Goal: Transaction & Acquisition: Purchase product/service

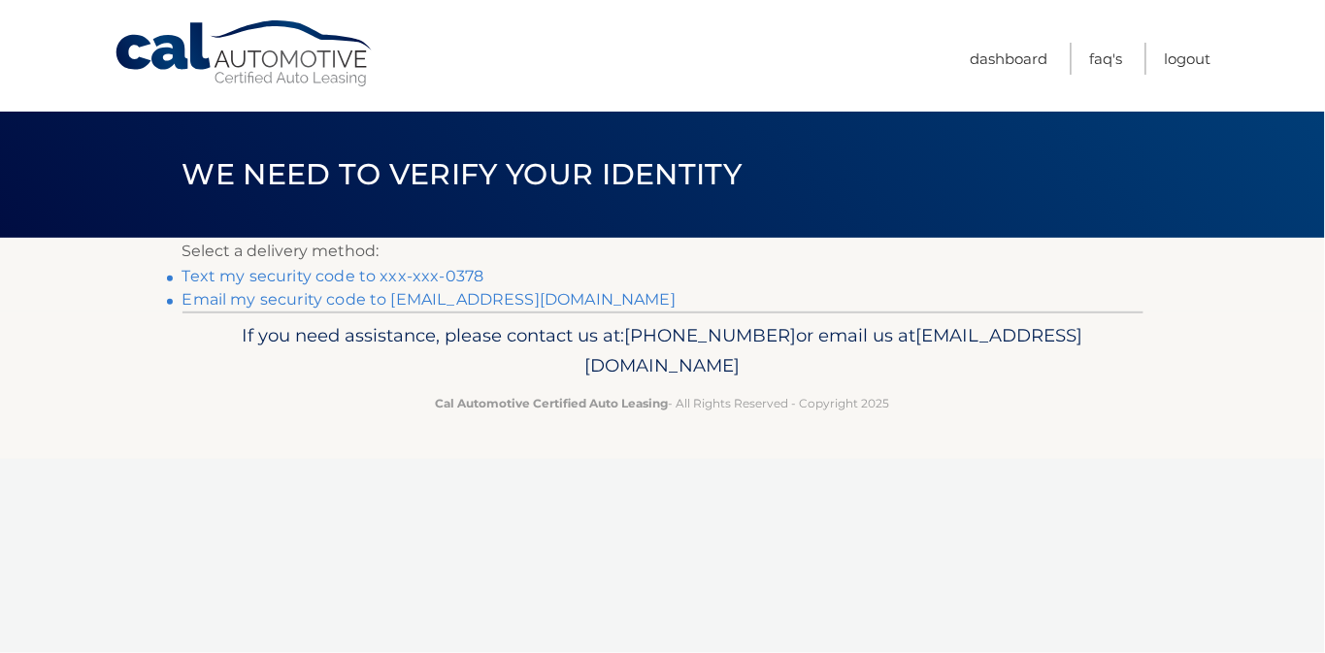
click at [346, 282] on link "Text my security code to xxx-xxx-0378" at bounding box center [333, 276] width 302 height 18
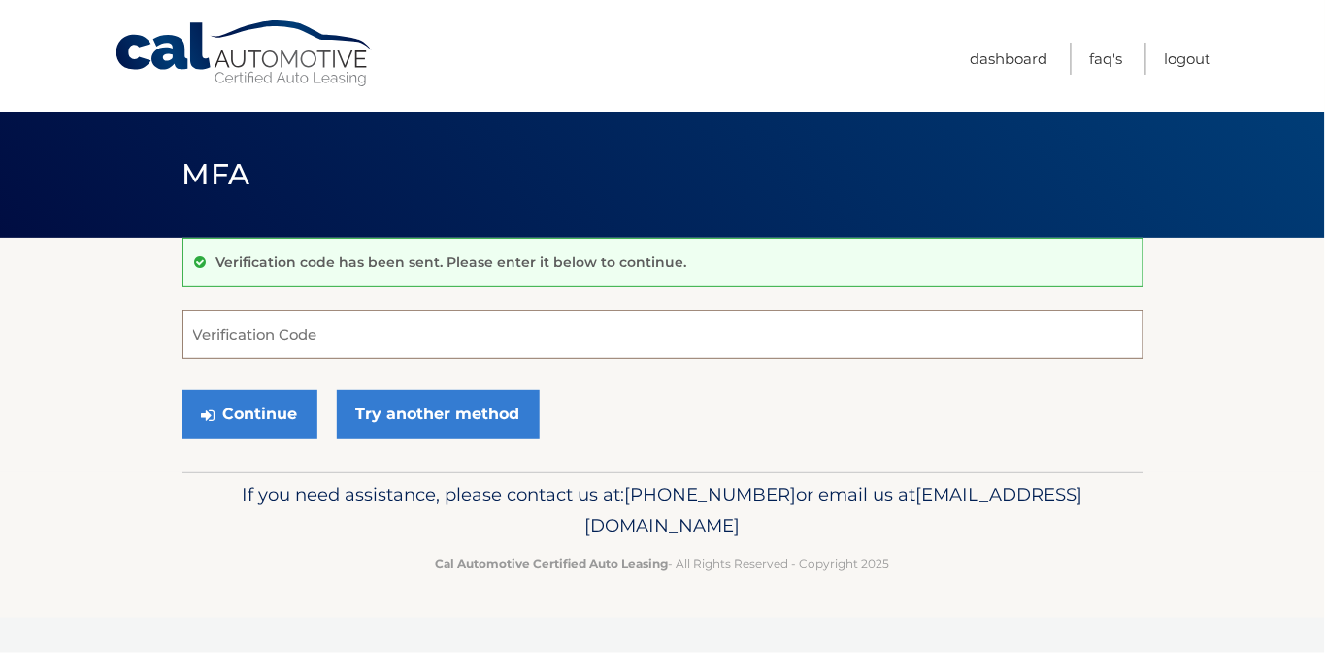
click at [264, 351] on input "Verification Code" at bounding box center [662, 335] width 961 height 49
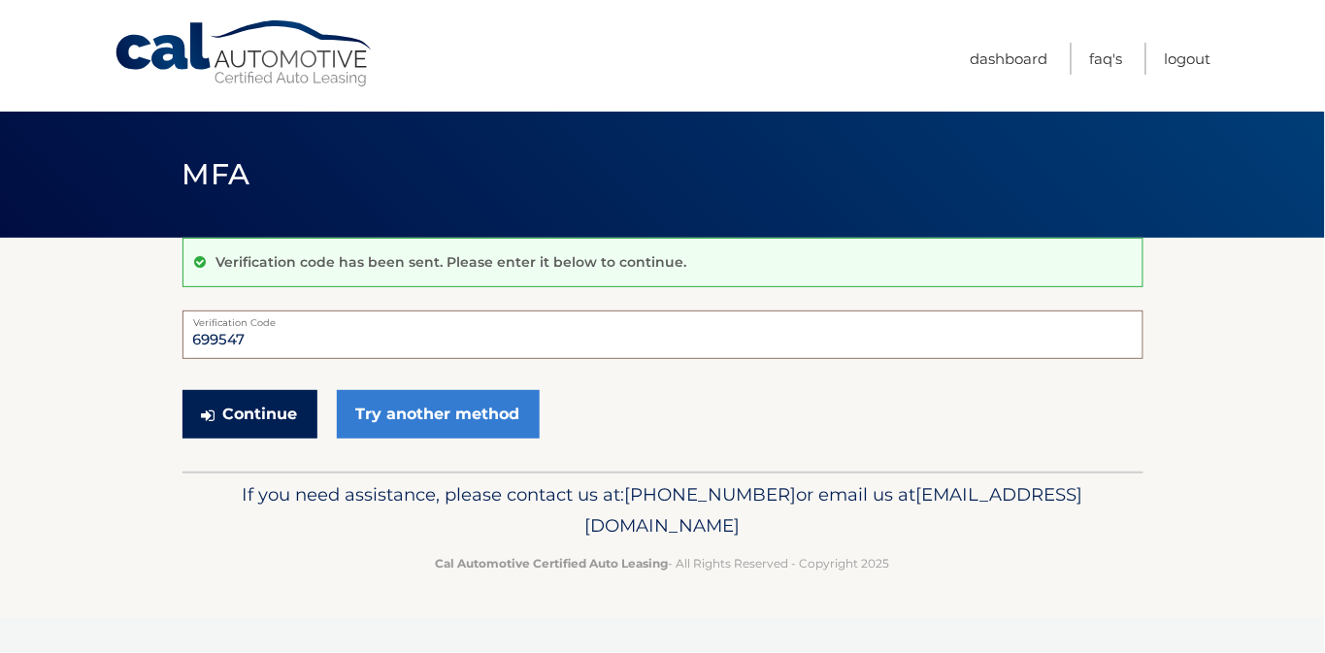
type input "699547"
click at [256, 434] on button "Continue" at bounding box center [249, 414] width 135 height 49
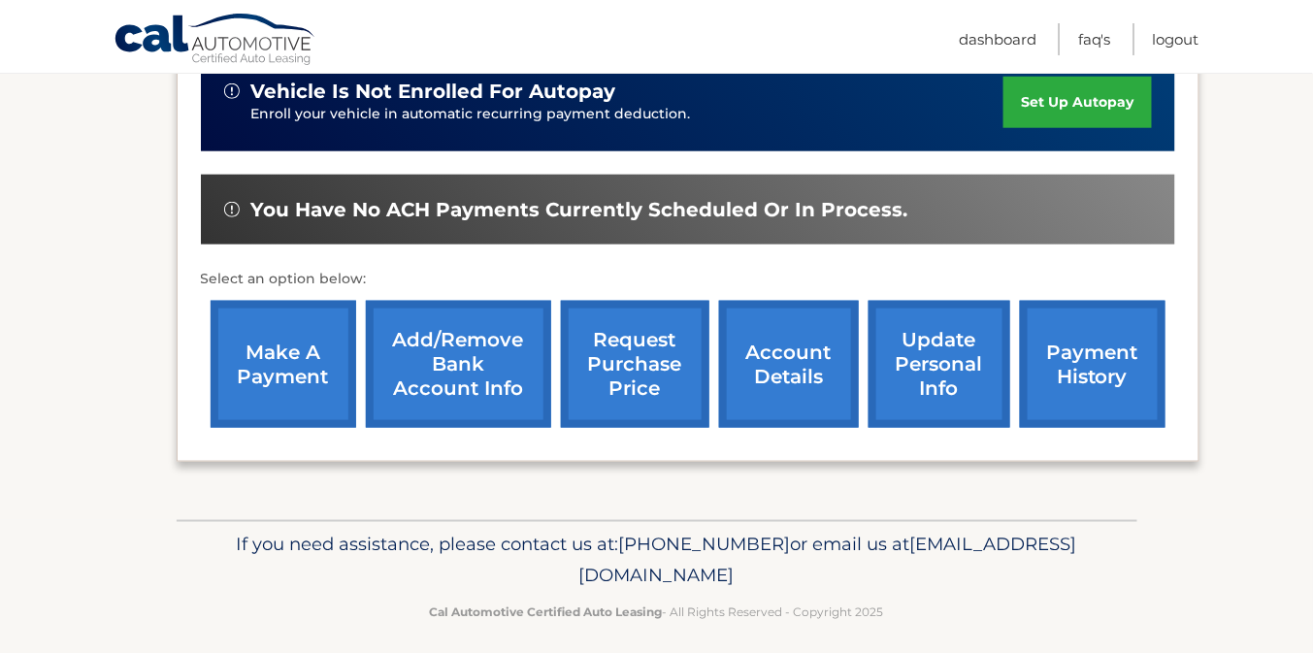
scroll to position [525, 0]
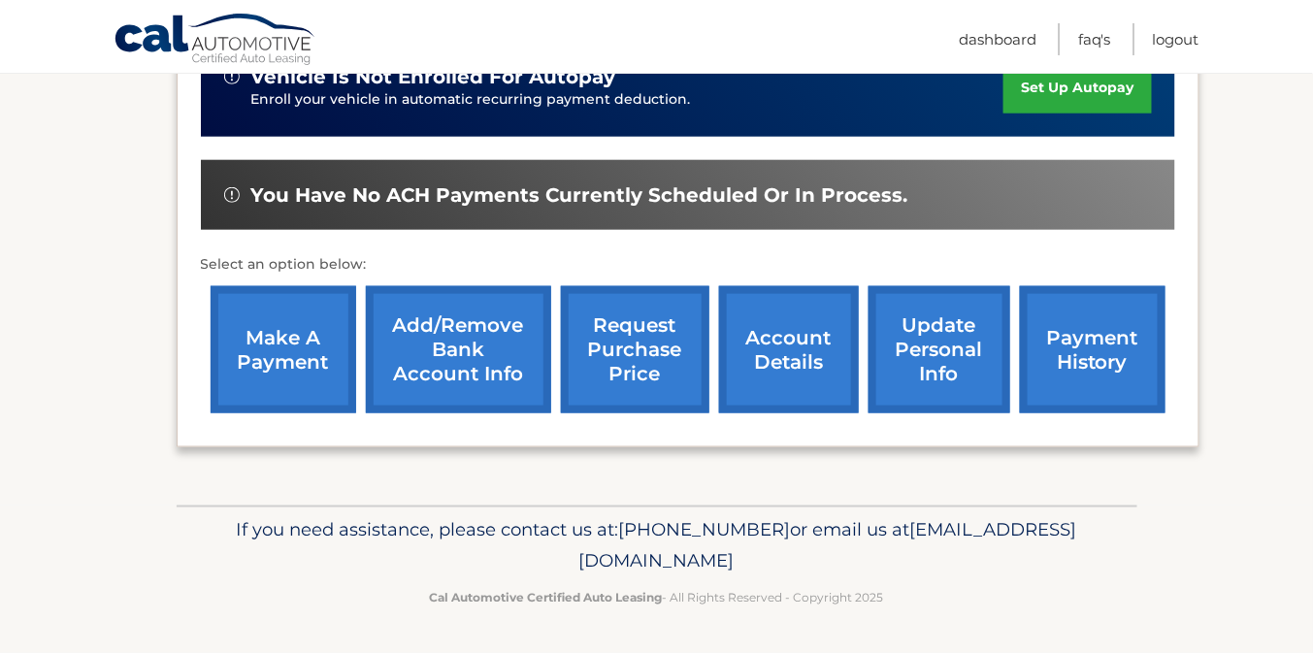
click at [285, 351] on link "make a payment" at bounding box center [284, 349] width 146 height 127
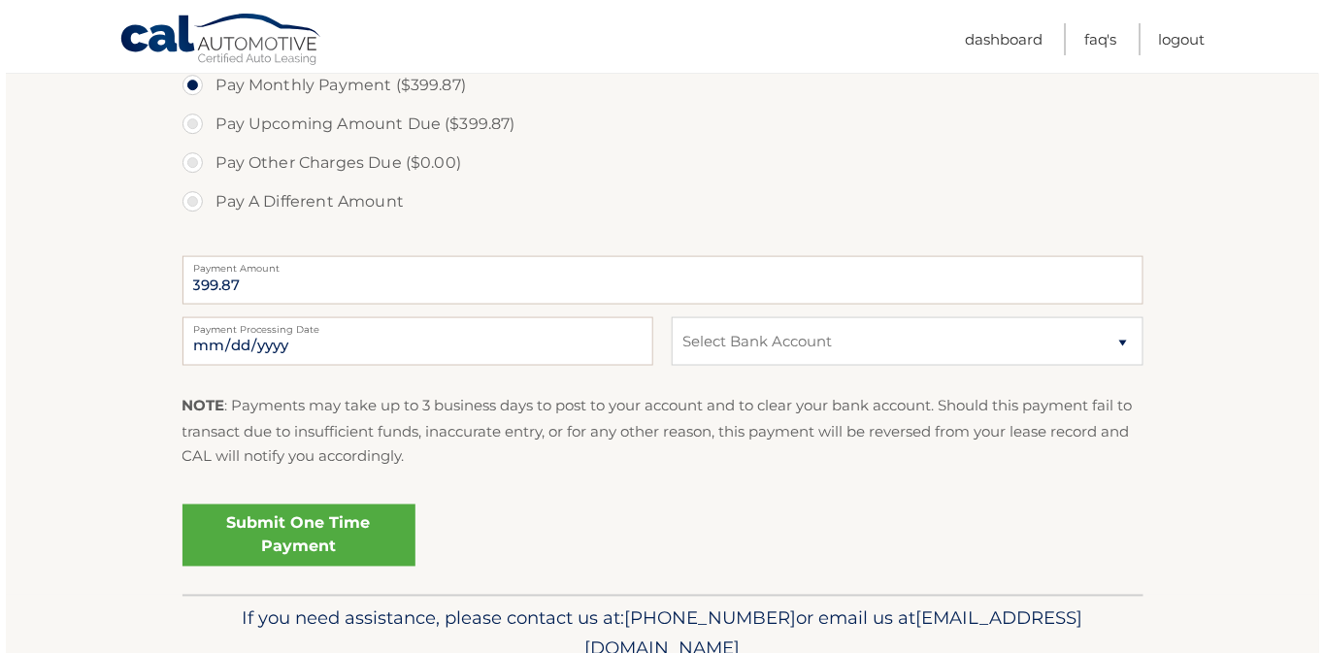
scroll to position [776, 0]
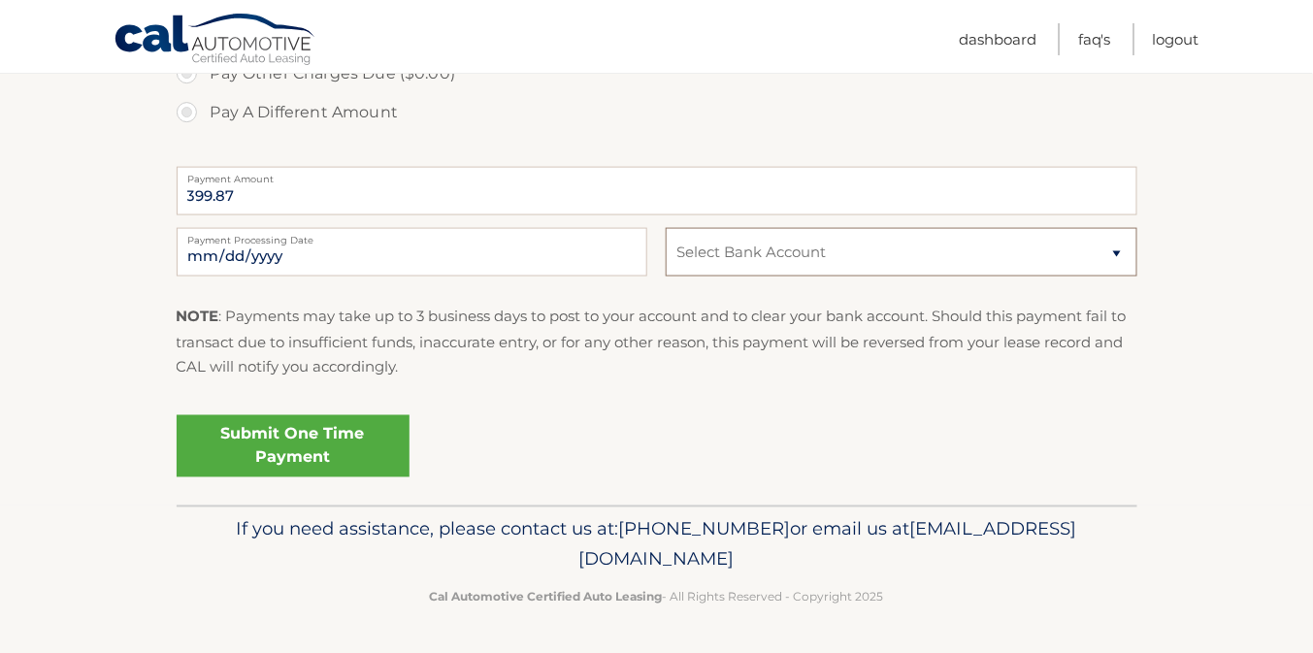
click at [1117, 270] on select "Select Bank Account Checking TD BANK NA *****3239 Checking TD BANK NA *****3239…" at bounding box center [901, 252] width 471 height 49
select select "ODQ4NTAyZTYtZTU1Mi00NDFiLThjNmUtNzFmNWFlYzU3ZTRh"
click at [666, 246] on select "Select Bank Account Checking TD BANK NA *****3239 Checking TD BANK NA *****3239…" at bounding box center [901, 252] width 471 height 49
click at [329, 478] on link "Submit One Time Payment" at bounding box center [293, 446] width 233 height 62
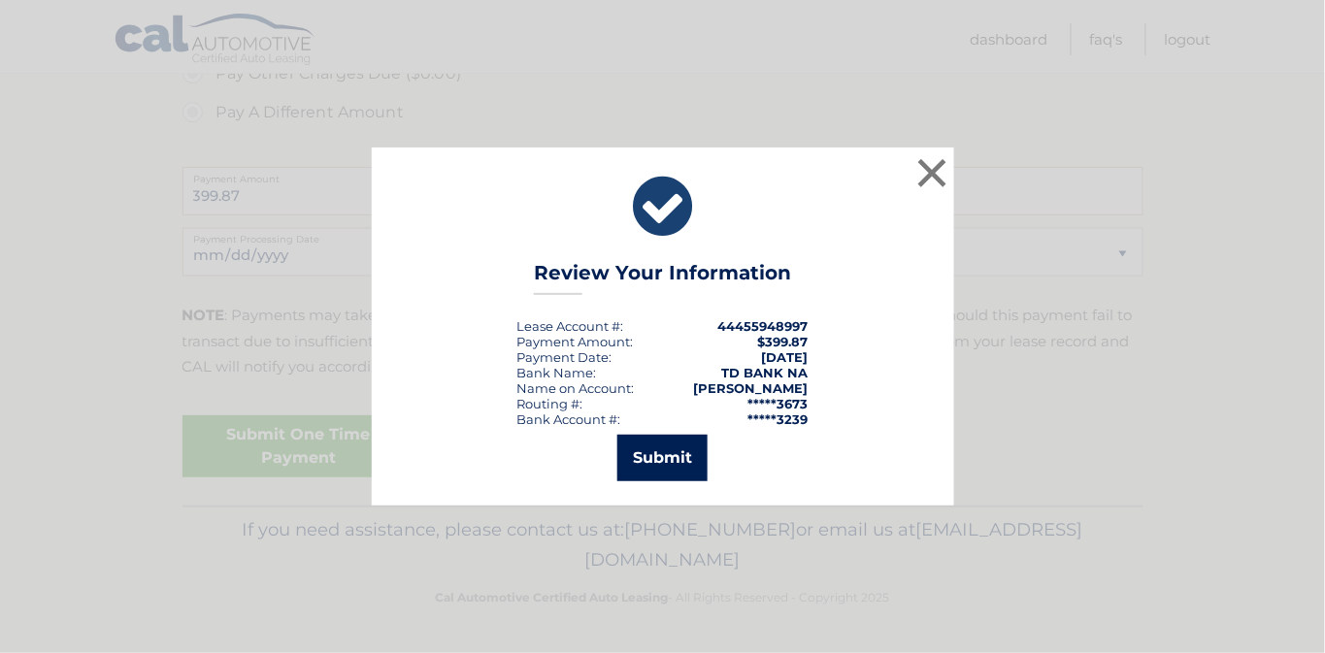
click at [652, 465] on button "Submit" at bounding box center [662, 458] width 90 height 47
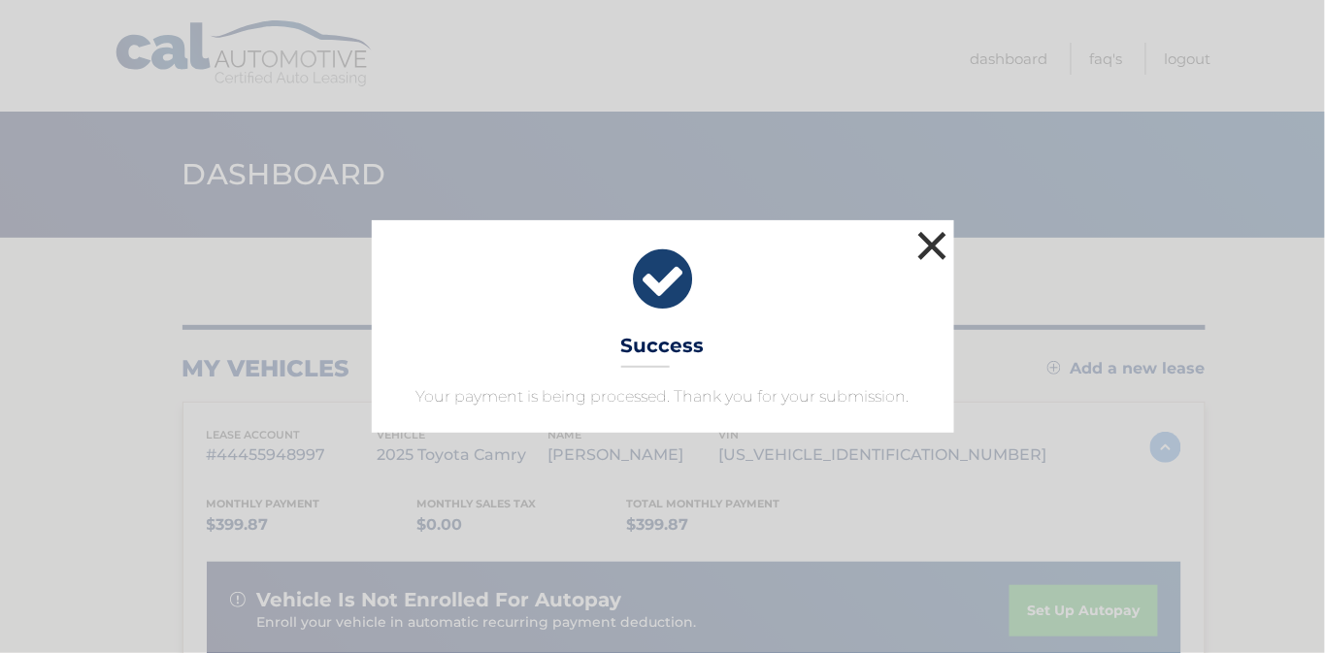
click at [931, 226] on button "×" at bounding box center [932, 245] width 39 height 39
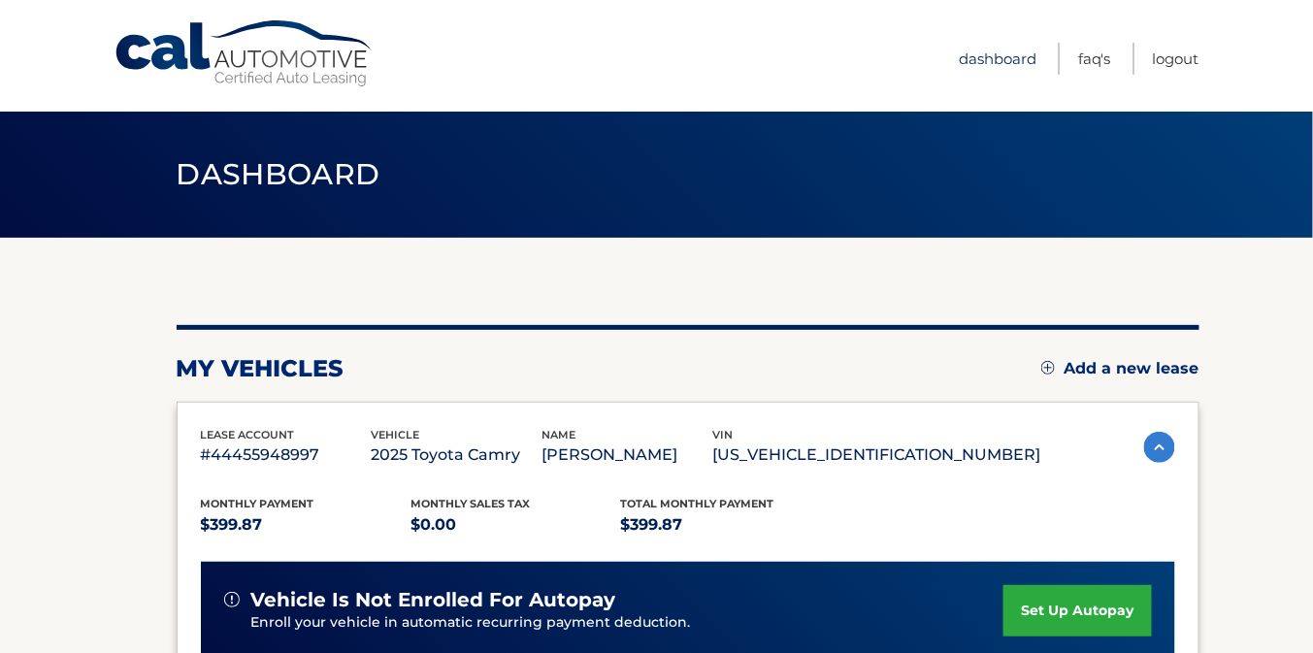
click at [964, 61] on link "Dashboard" at bounding box center [998, 59] width 78 height 32
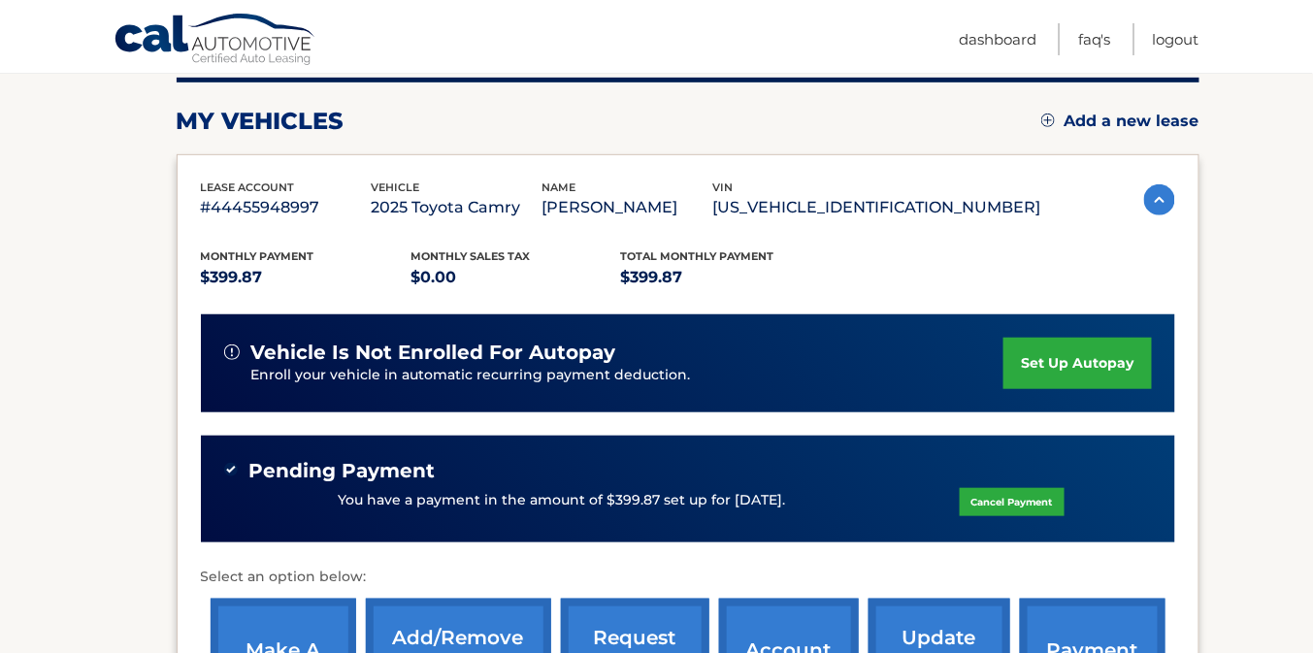
scroll to position [466, 0]
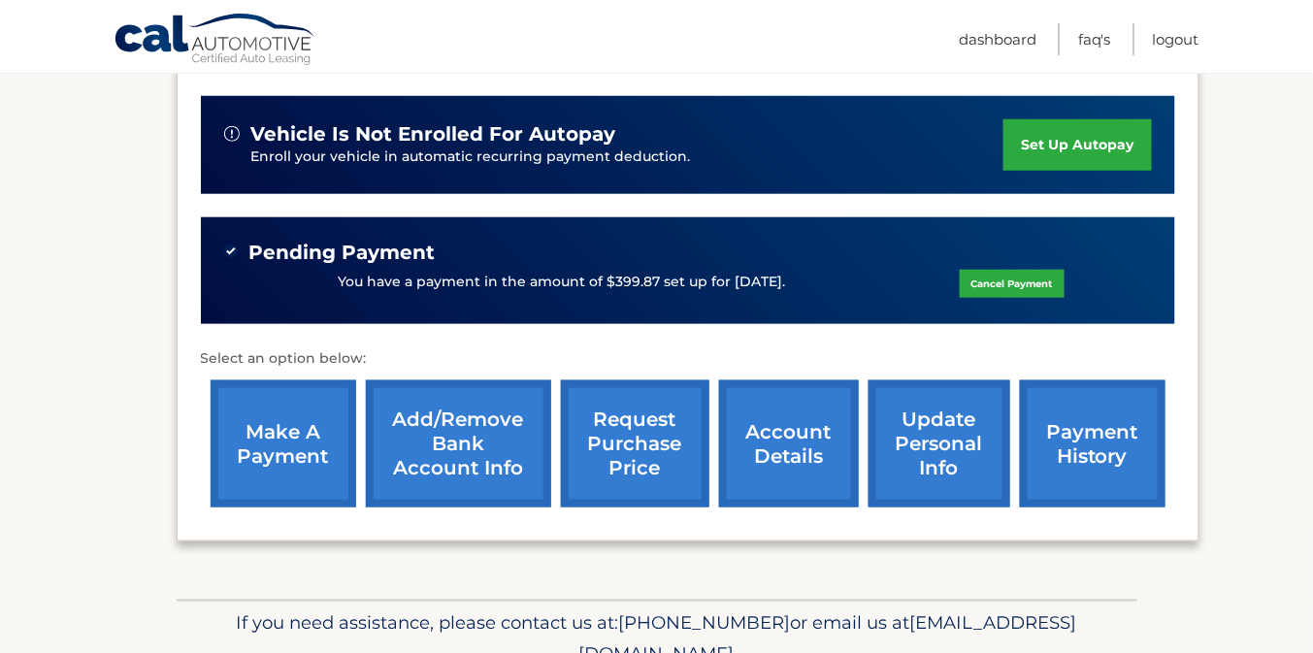
click at [774, 446] on link "account details" at bounding box center [789, 443] width 140 height 127
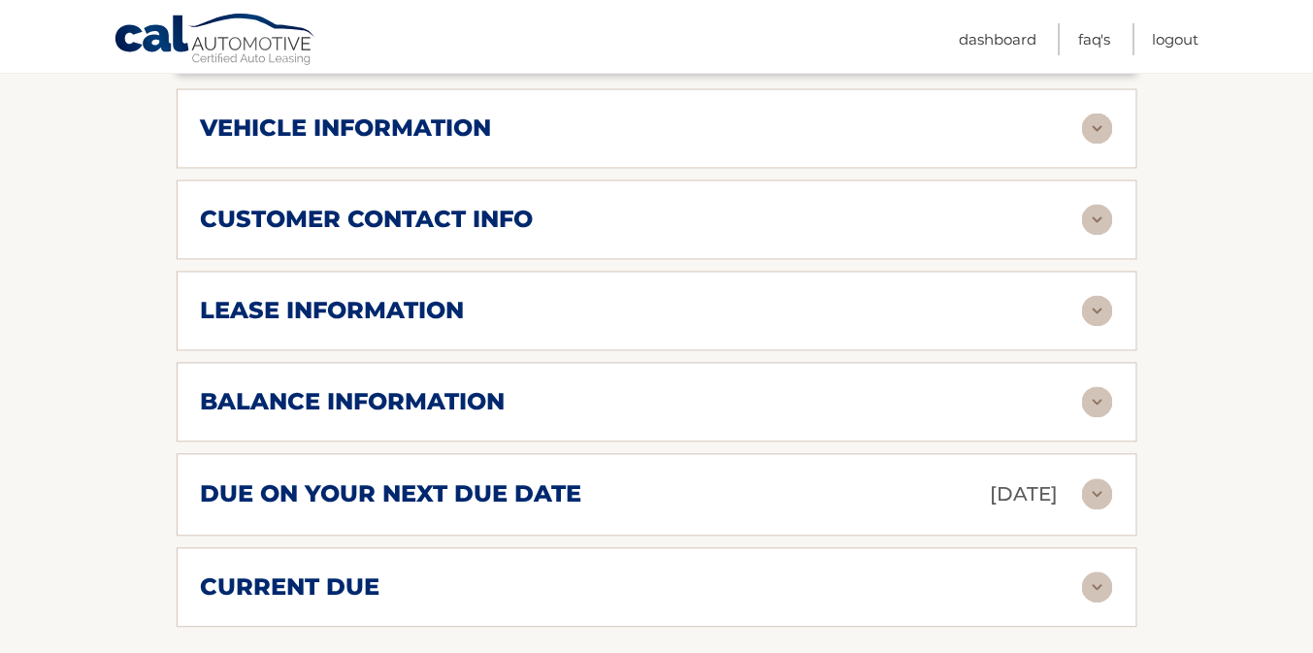
scroll to position [1087, 0]
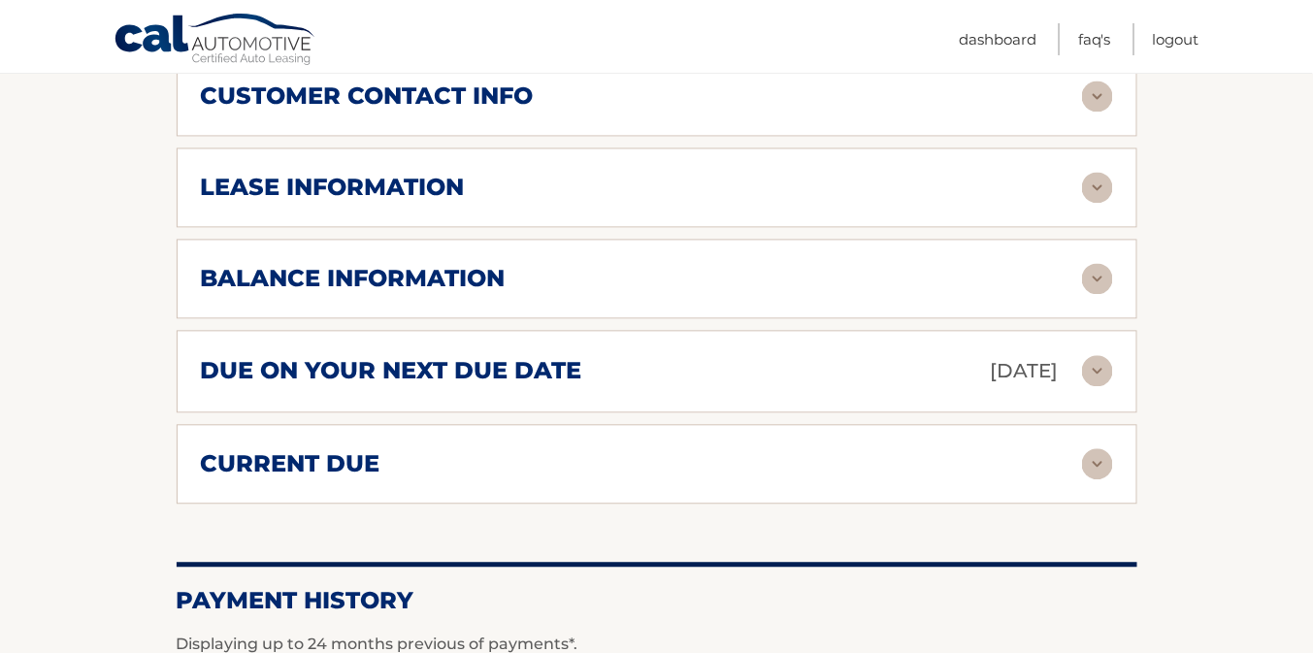
click at [1094, 277] on img at bounding box center [1097, 279] width 31 height 31
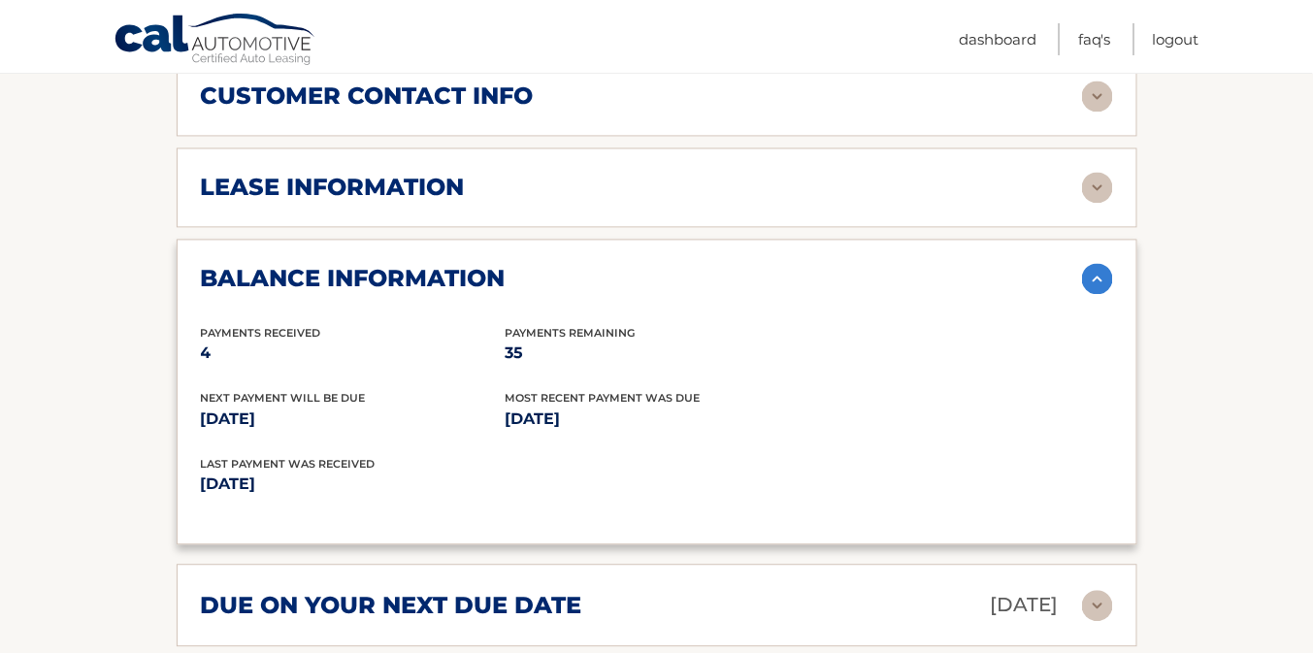
click at [1100, 278] on img at bounding box center [1097, 279] width 31 height 31
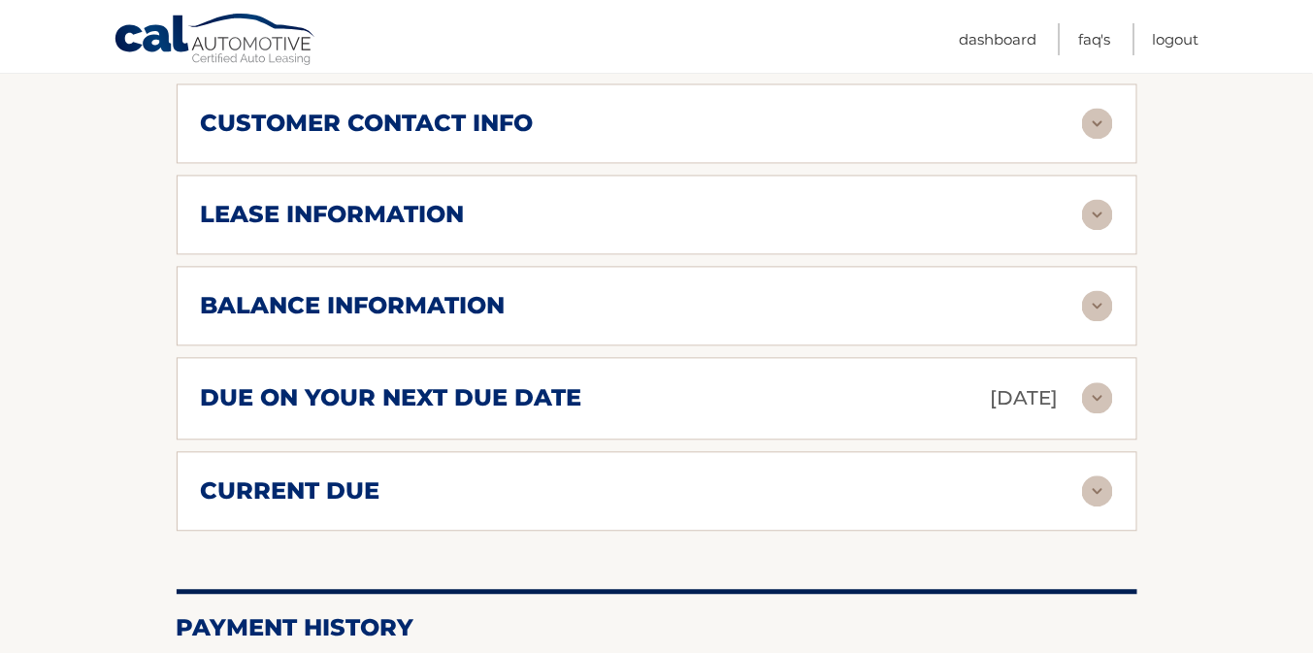
scroll to position [961, 0]
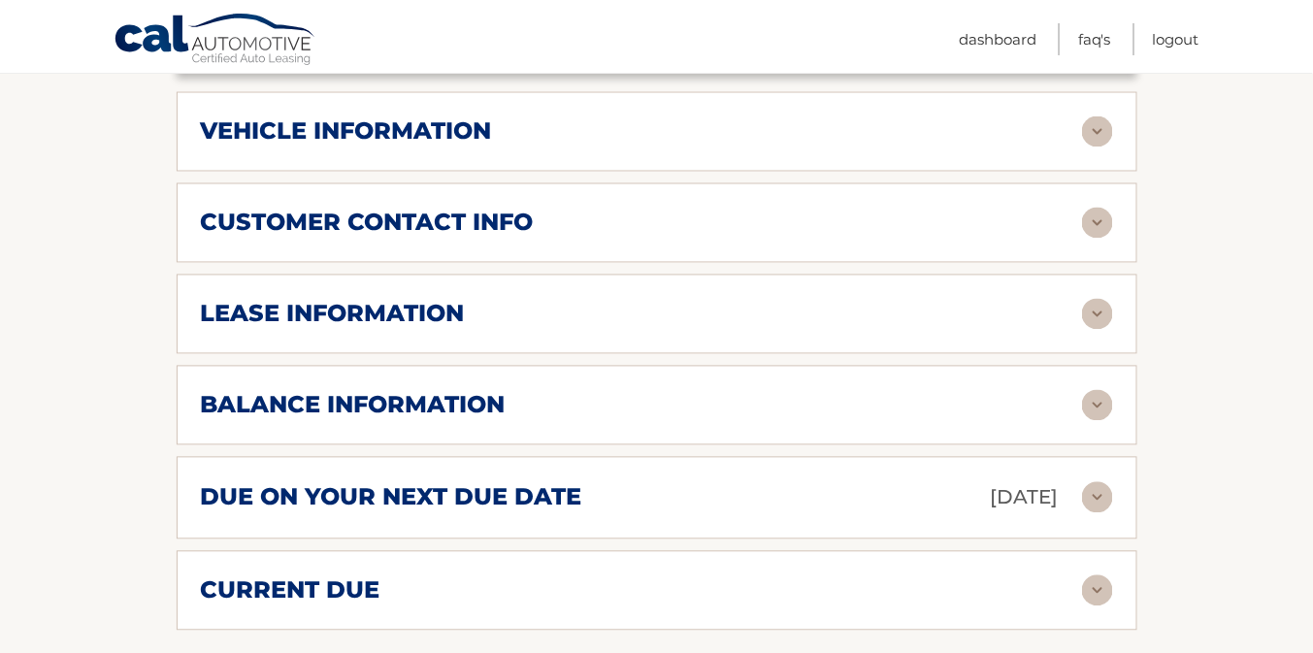
click at [1092, 128] on img at bounding box center [1097, 131] width 31 height 31
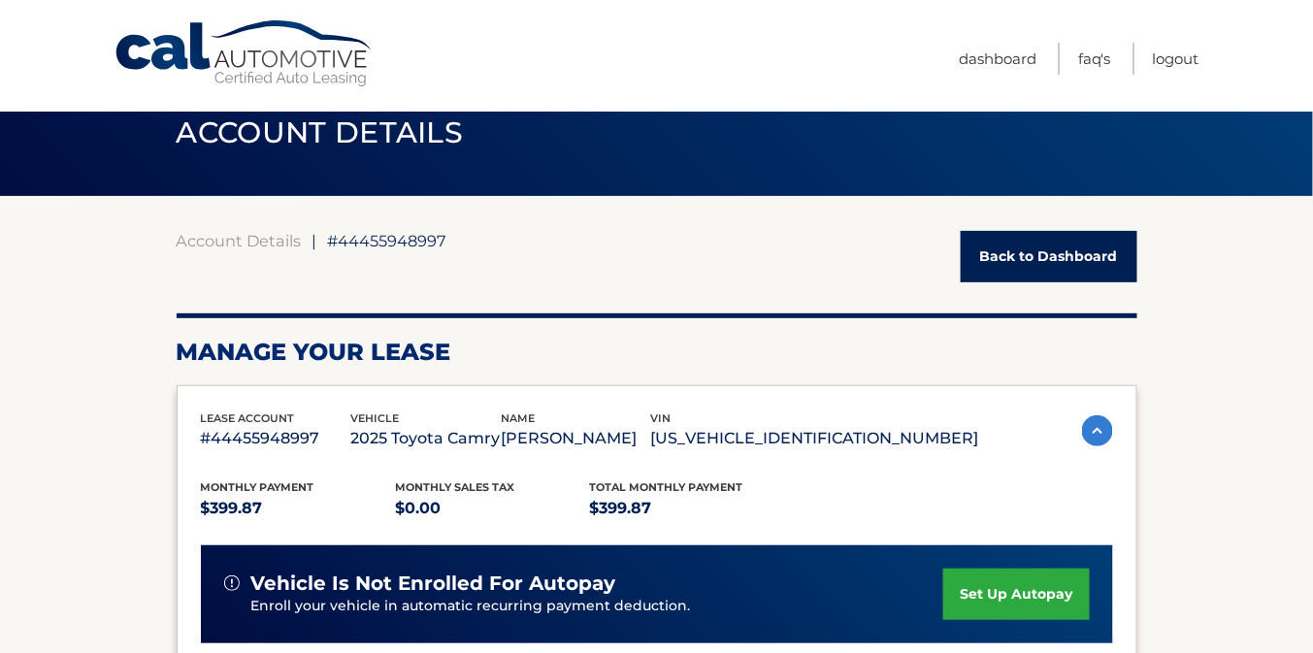
scroll to position [41, 0]
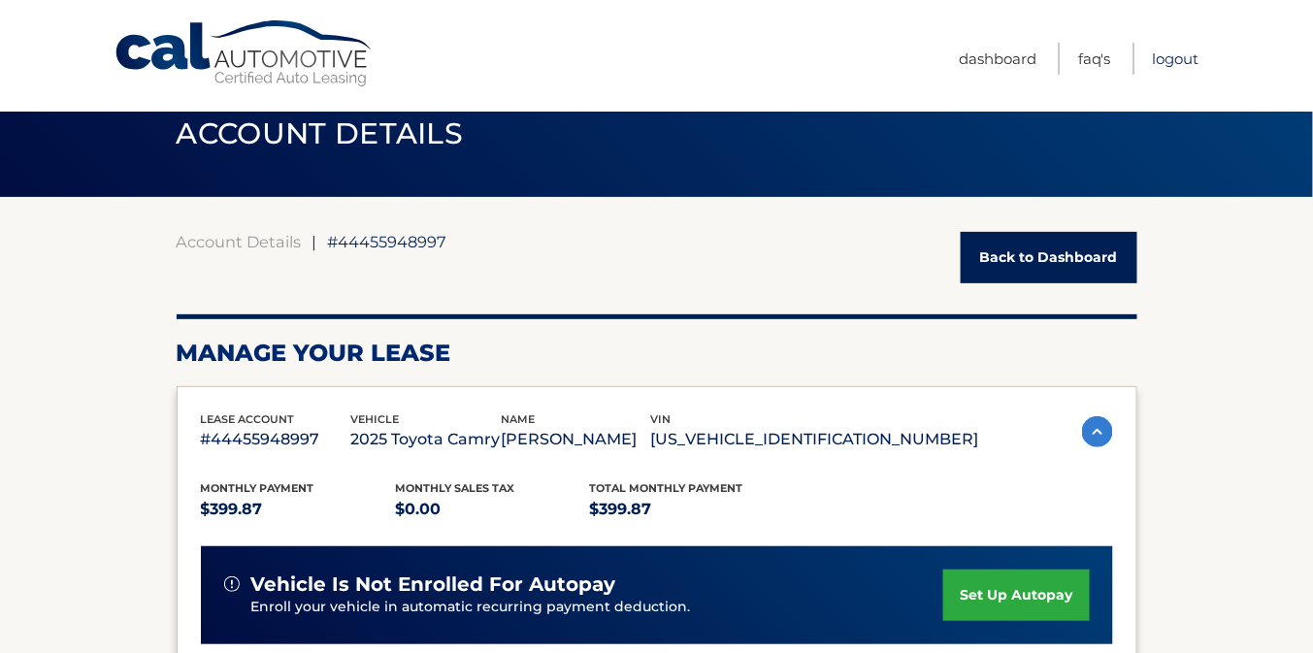
click at [1167, 57] on link "Logout" at bounding box center [1176, 59] width 47 height 32
